Goal: Go to known website: Go to known website

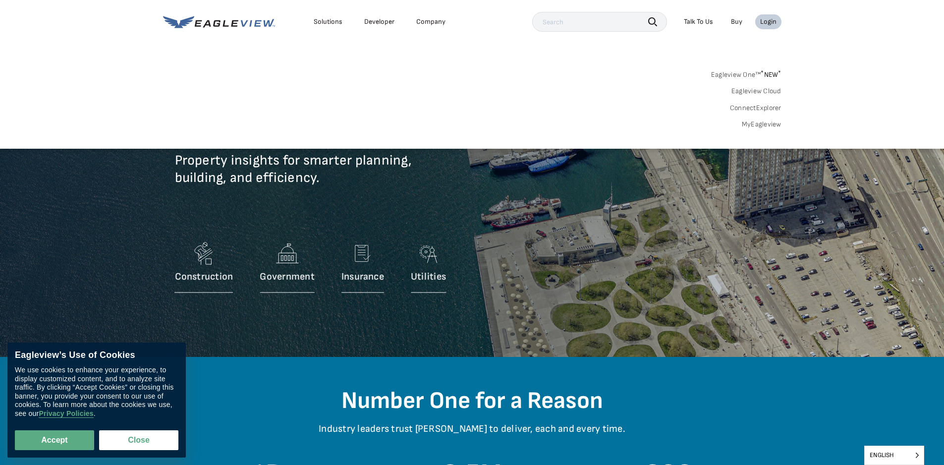
click at [756, 124] on link "MyEagleview" at bounding box center [761, 124] width 40 height 9
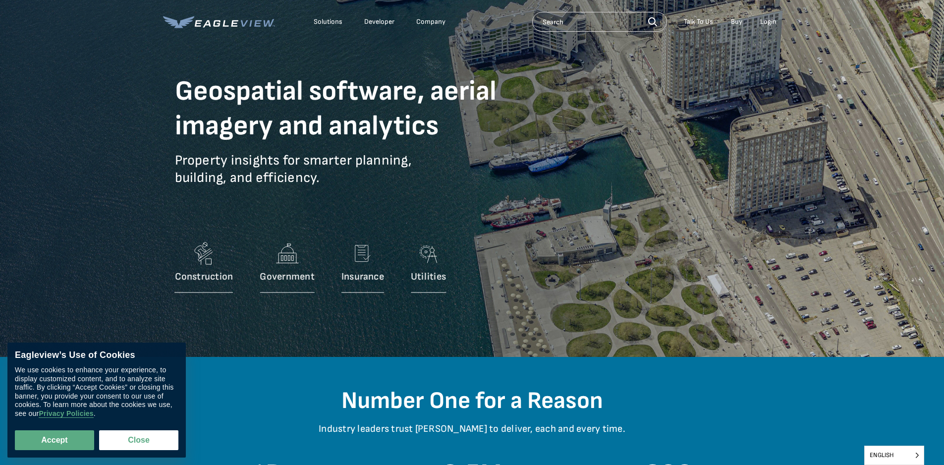
click at [771, 22] on div "Login" at bounding box center [768, 21] width 16 height 9
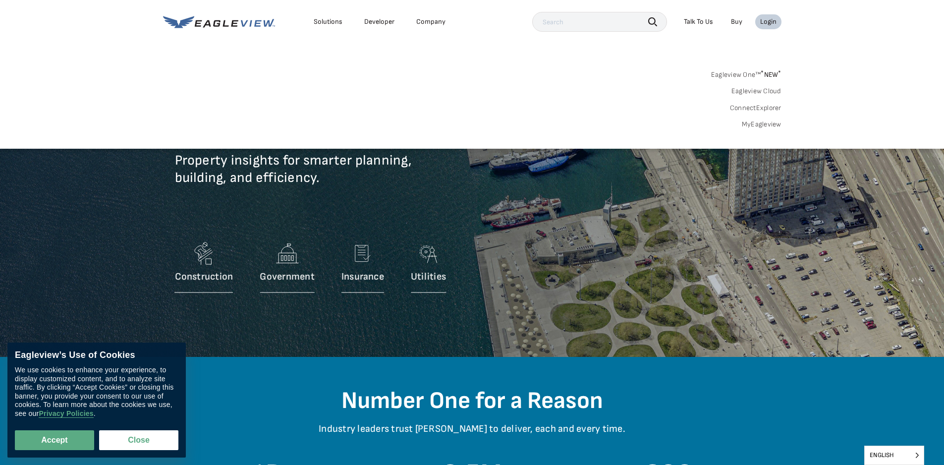
click at [757, 125] on link "MyEagleview" at bounding box center [761, 124] width 40 height 9
